Goal: Register for event/course

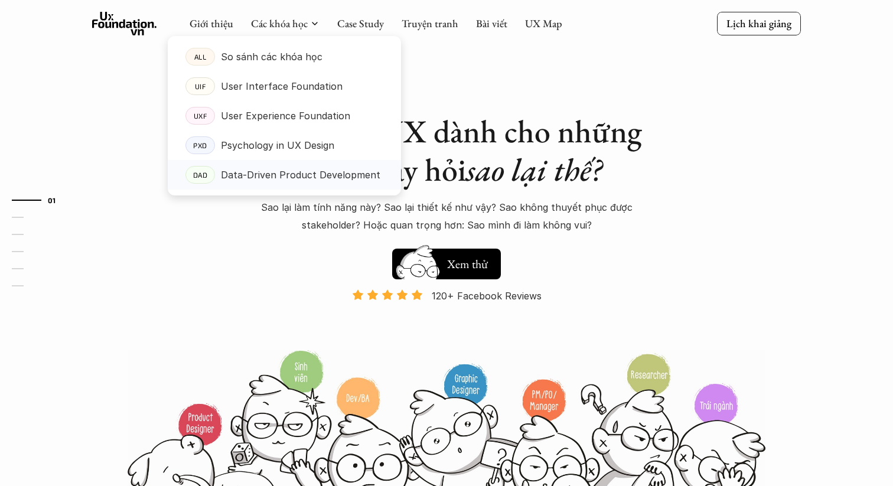
click at [281, 168] on p "Data-Driven Product Development" at bounding box center [300, 175] width 159 height 18
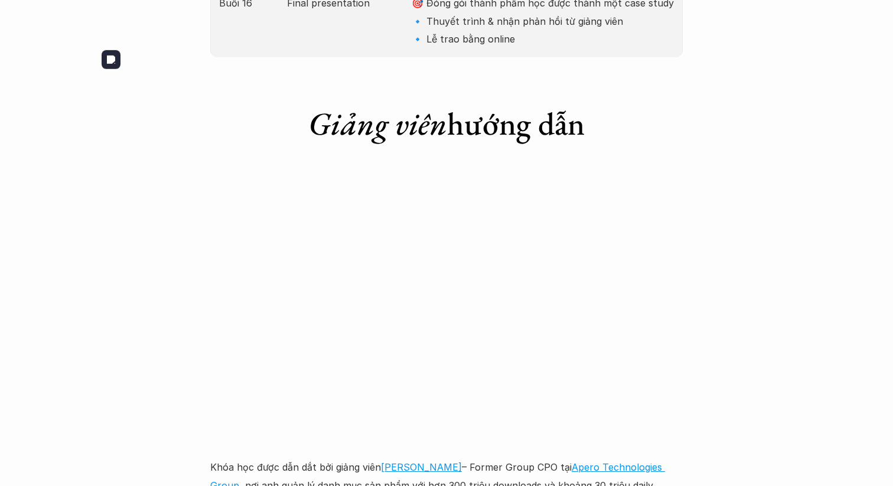
scroll to position [3150, 0]
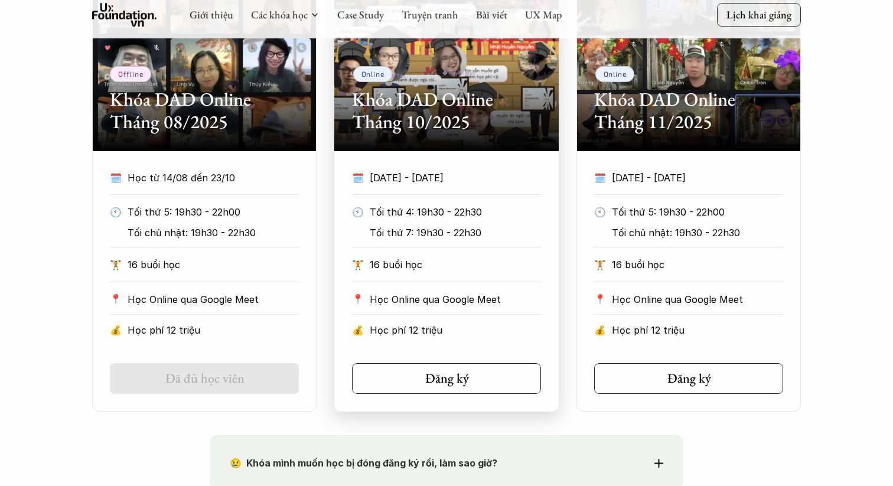
scroll to position [743, 0]
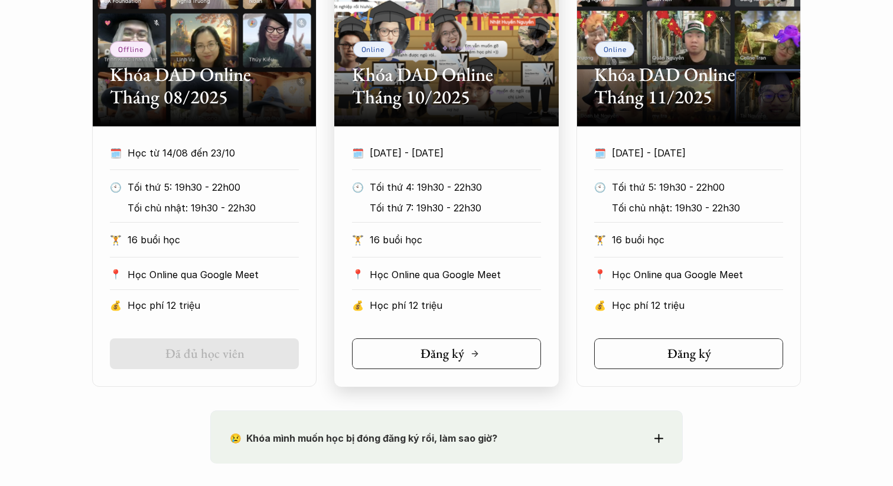
click at [454, 357] on h5 "Đăng ký" at bounding box center [443, 353] width 44 height 15
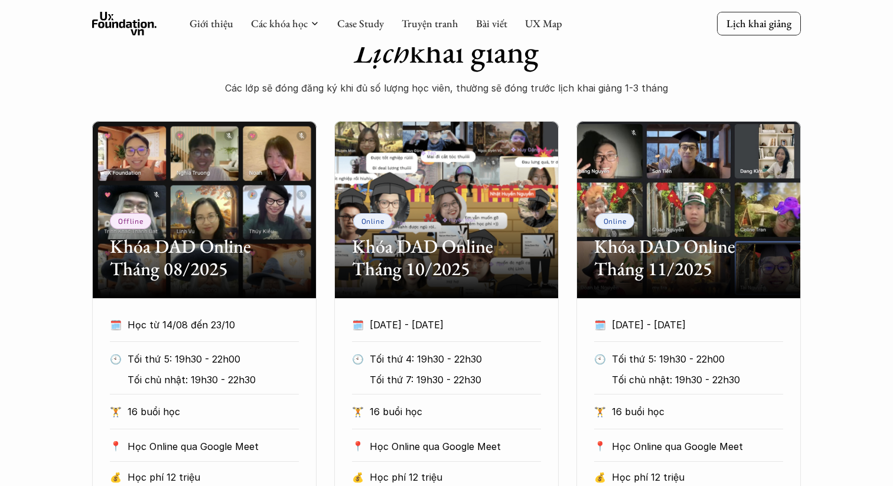
scroll to position [552, 0]
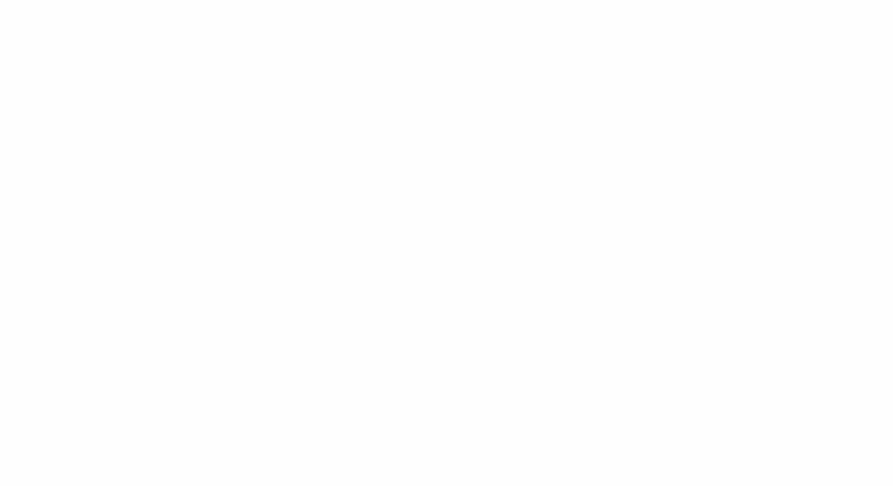
scroll to position [949, 0]
